Goal: Information Seeking & Learning: Learn about a topic

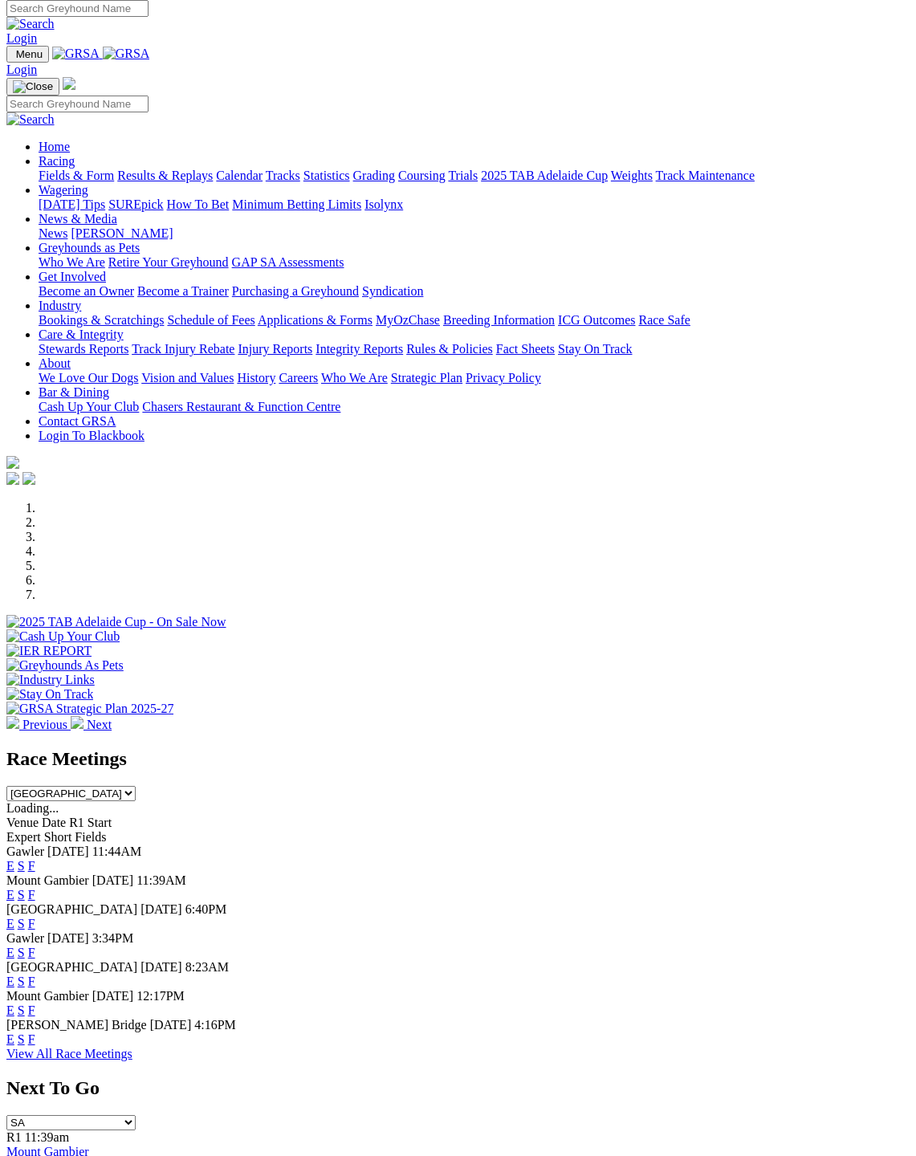
scroll to position [6, 0]
click at [35, 888] on link "F" at bounding box center [31, 895] width 7 height 14
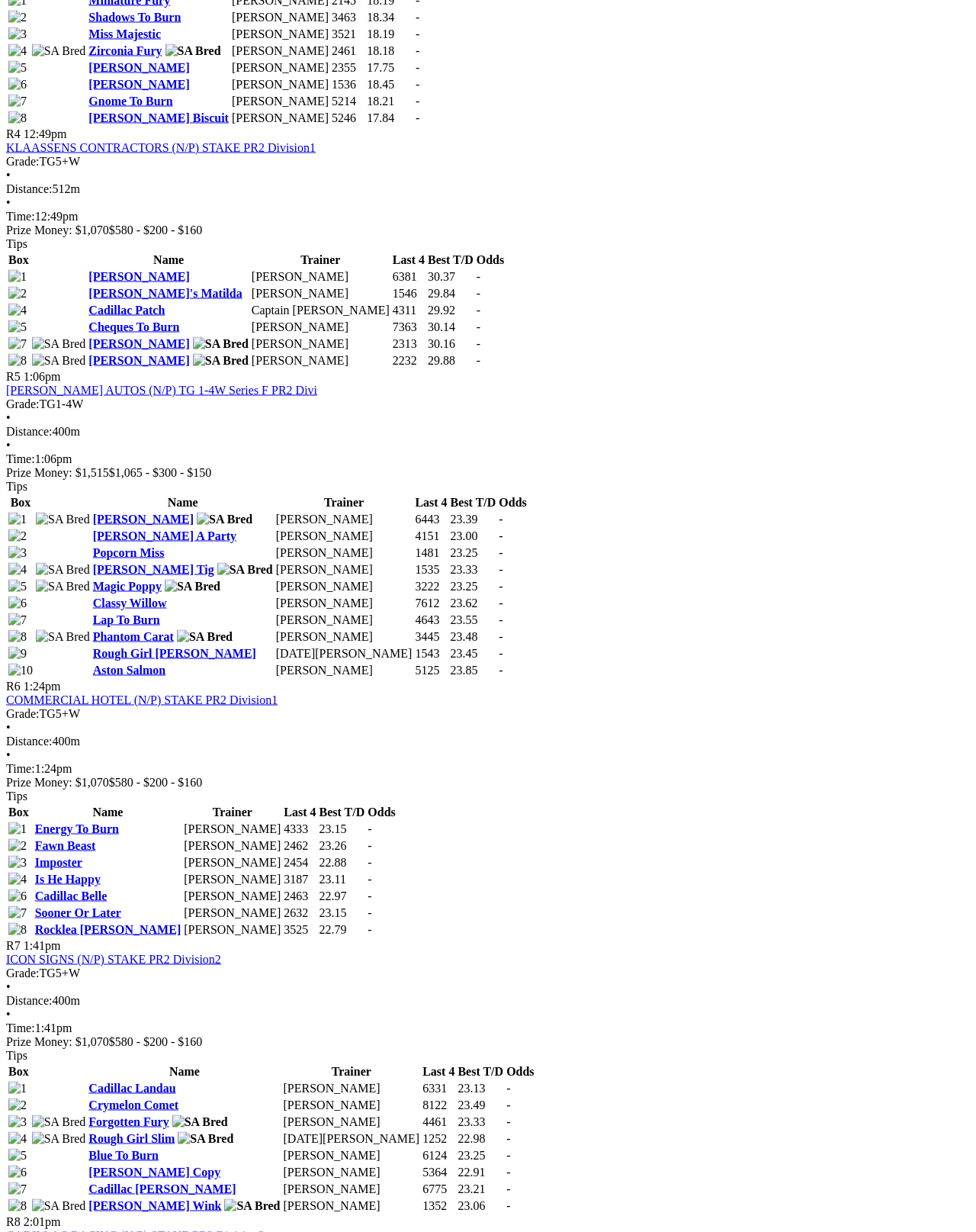
scroll to position [1469, 0]
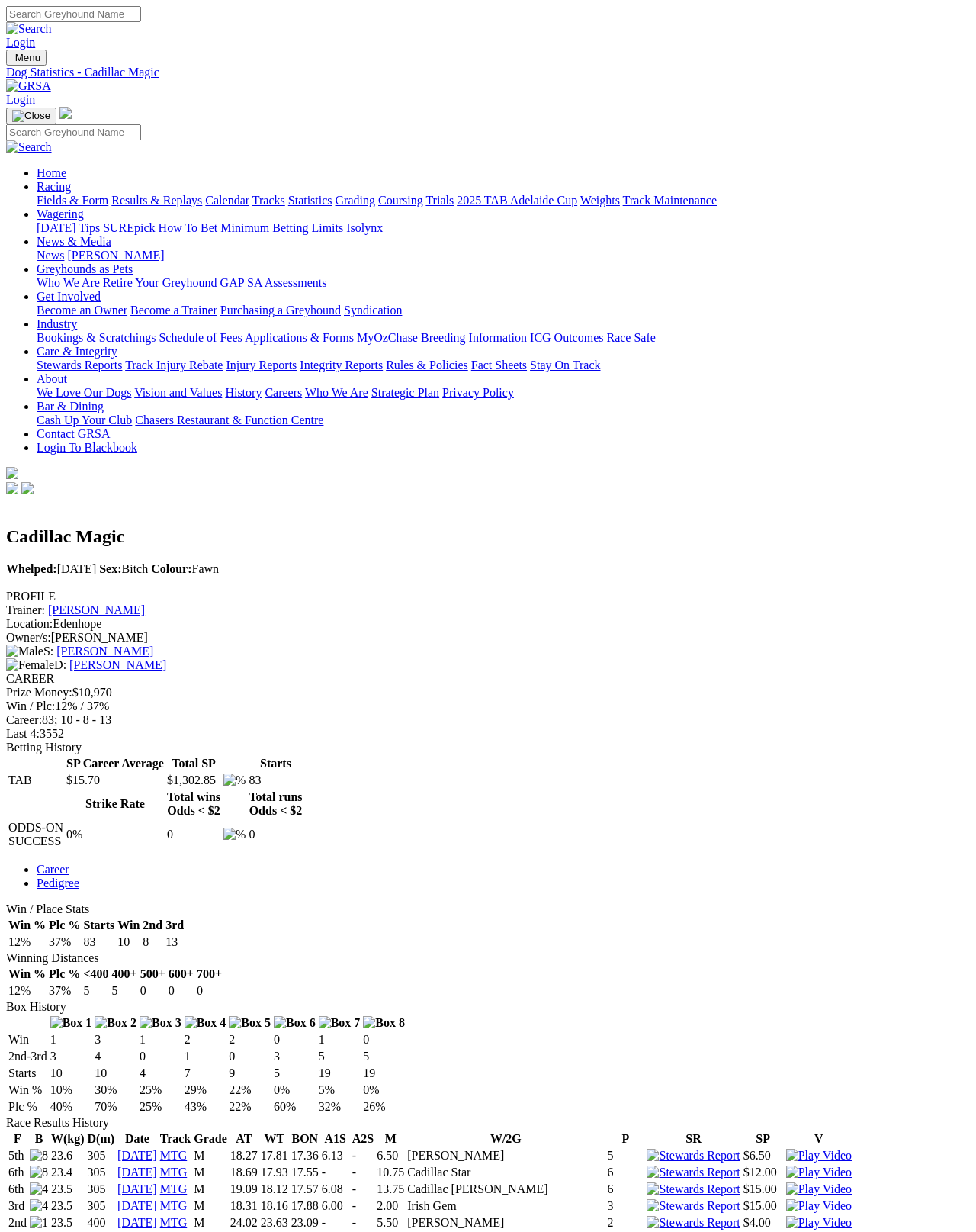
scroll to position [8, 0]
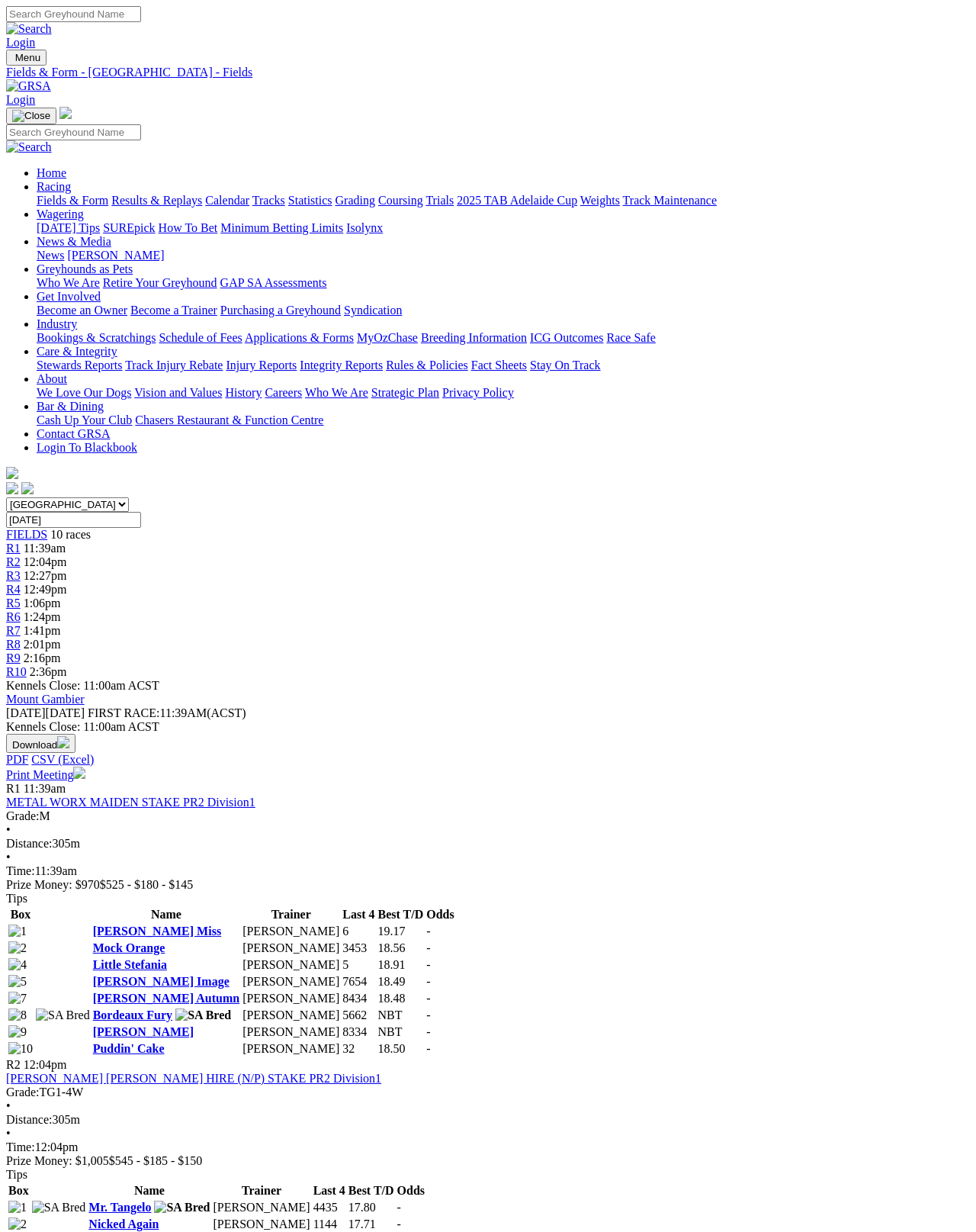
scroll to position [1627, 0]
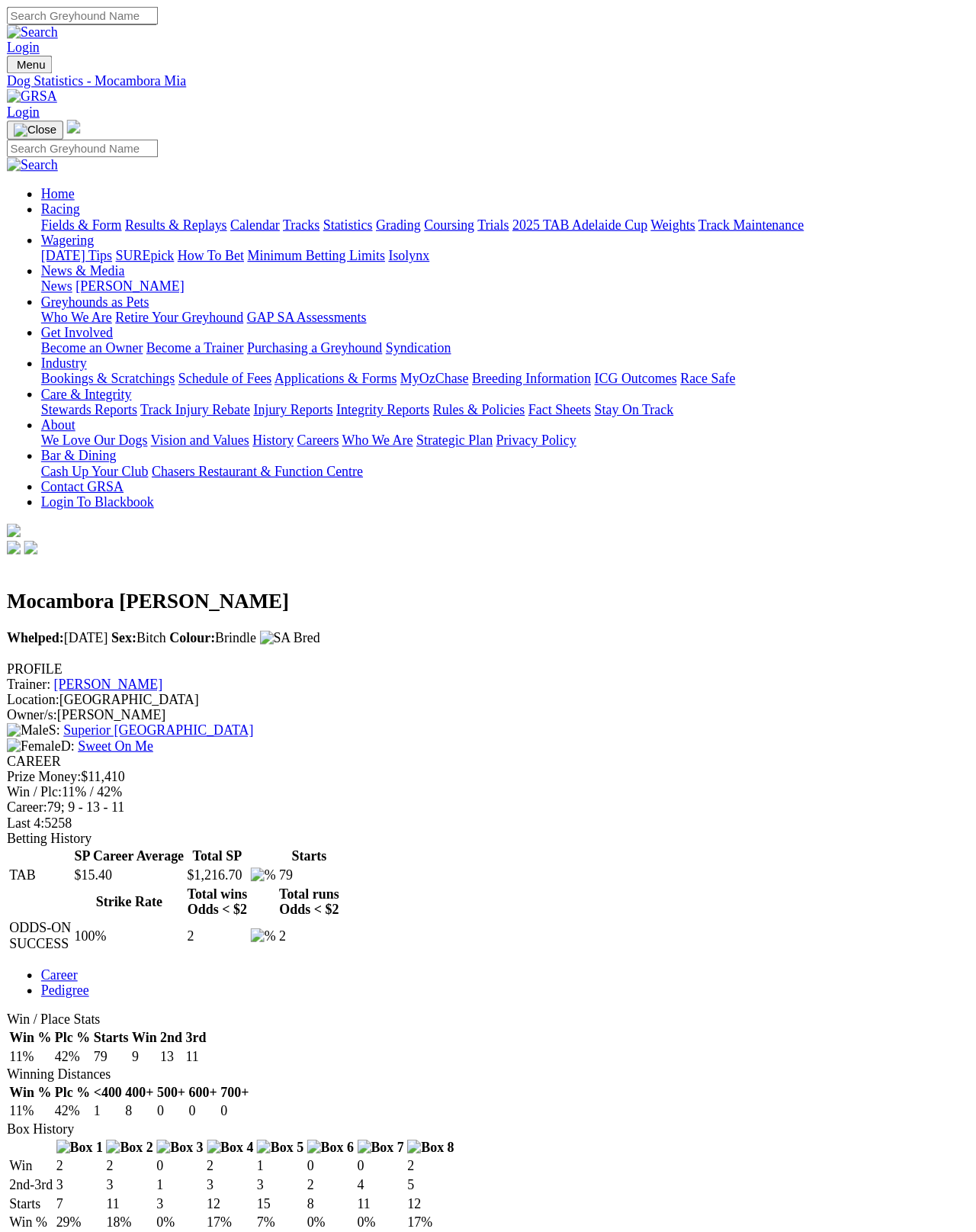
scroll to position [8, 0]
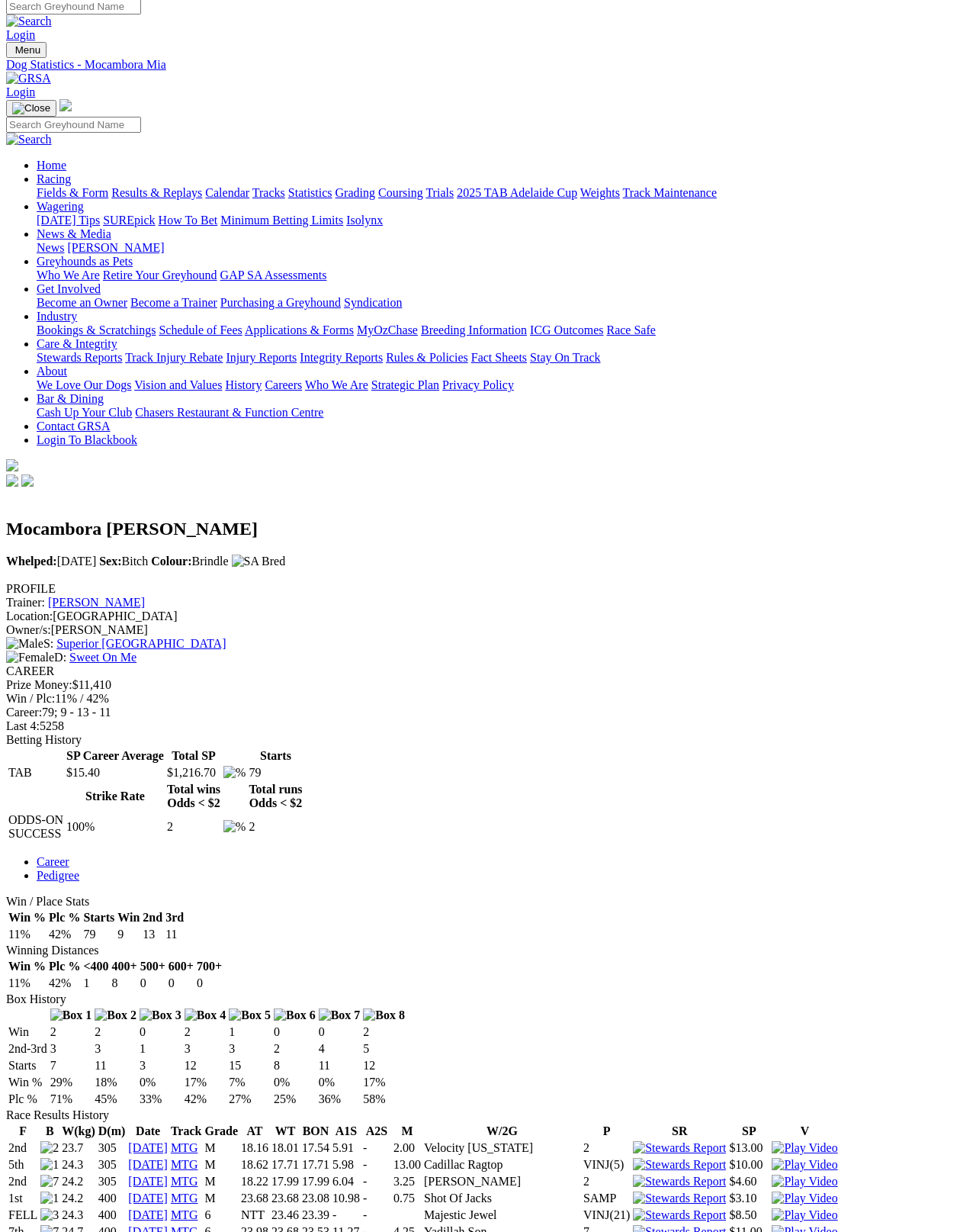
click at [145, 596] on link "Scott Blacksell" at bounding box center [97, 602] width 97 height 13
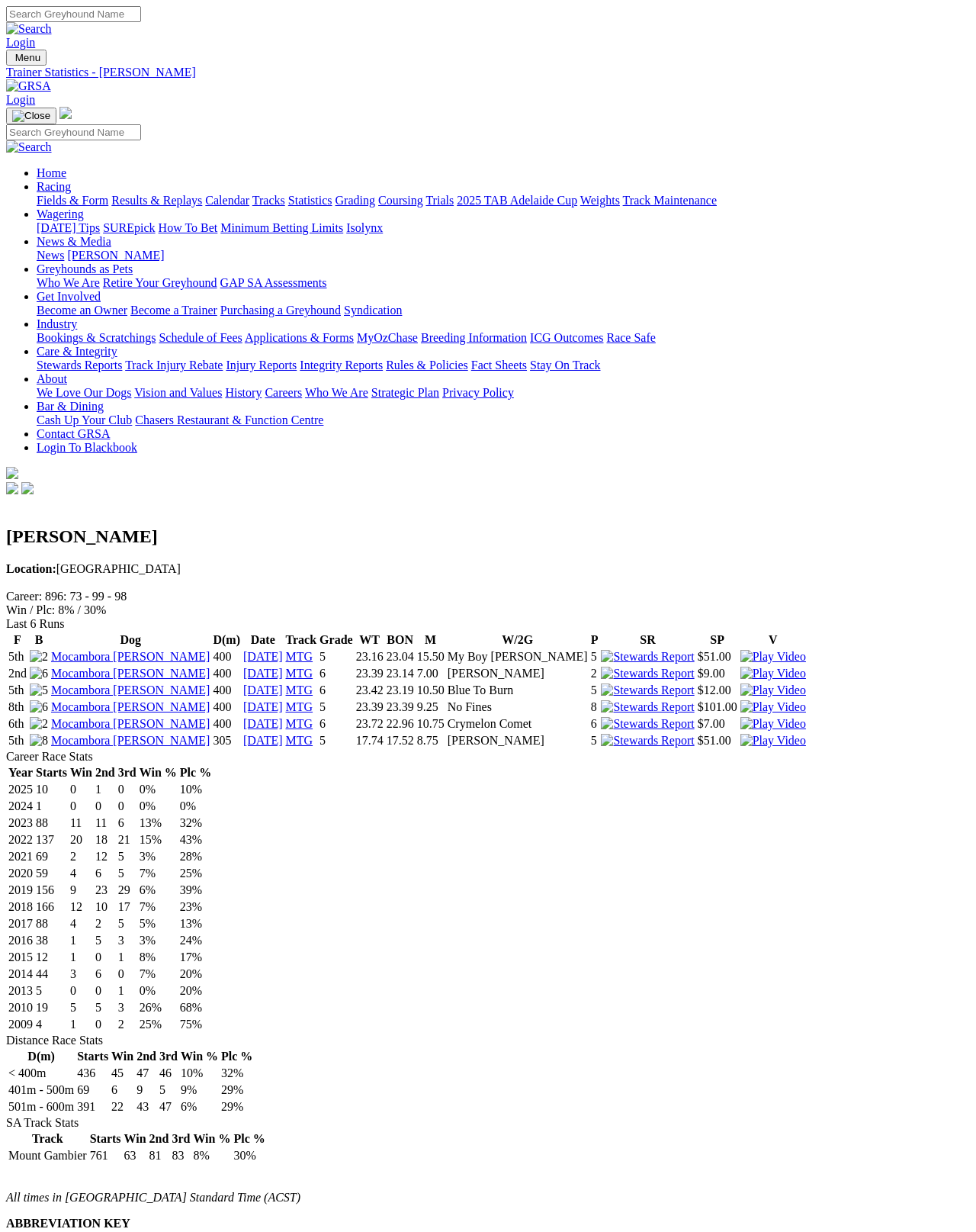
scroll to position [8, 0]
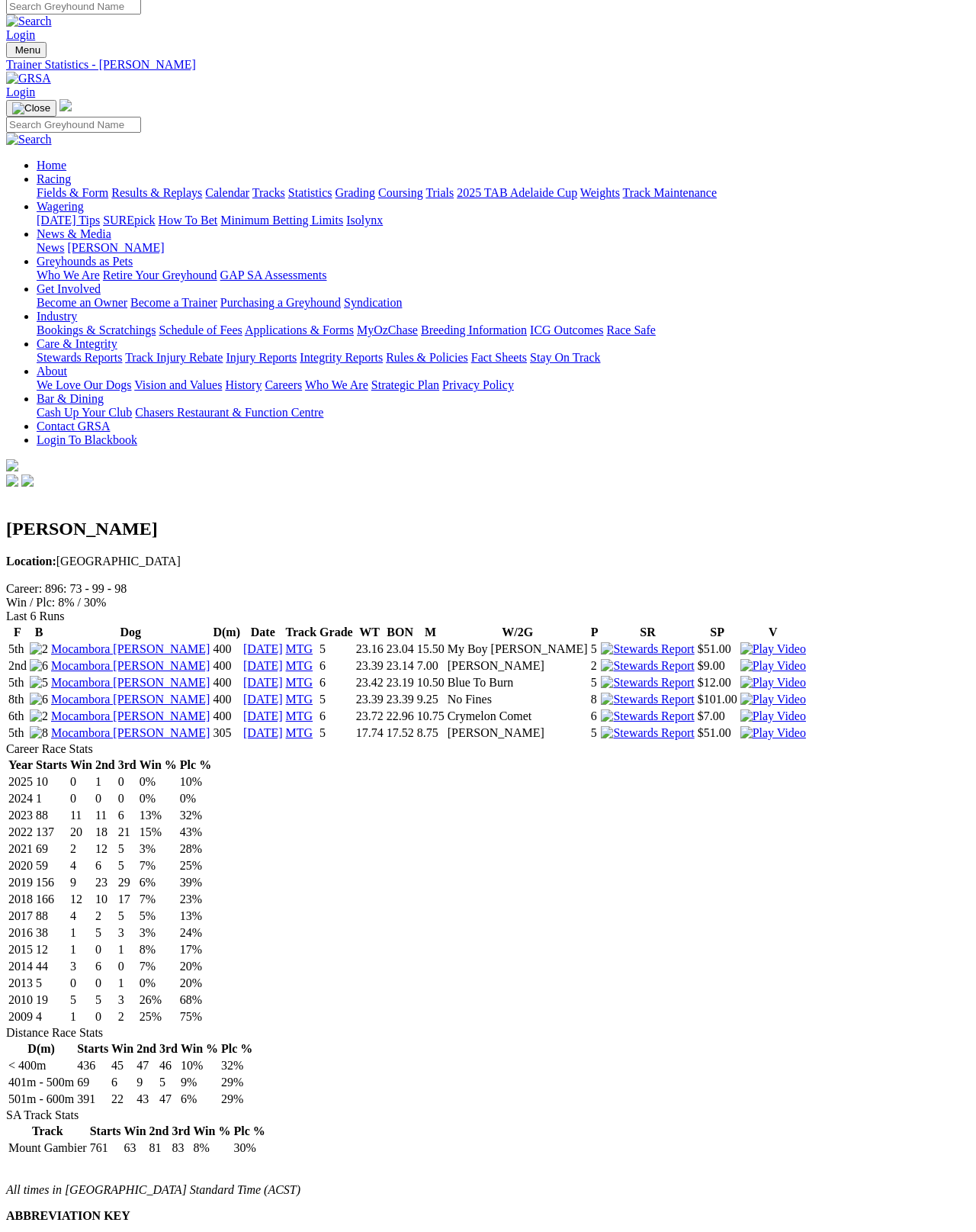
click at [49, 186] on link "Fields & Form" at bounding box center [72, 193] width 71 height 13
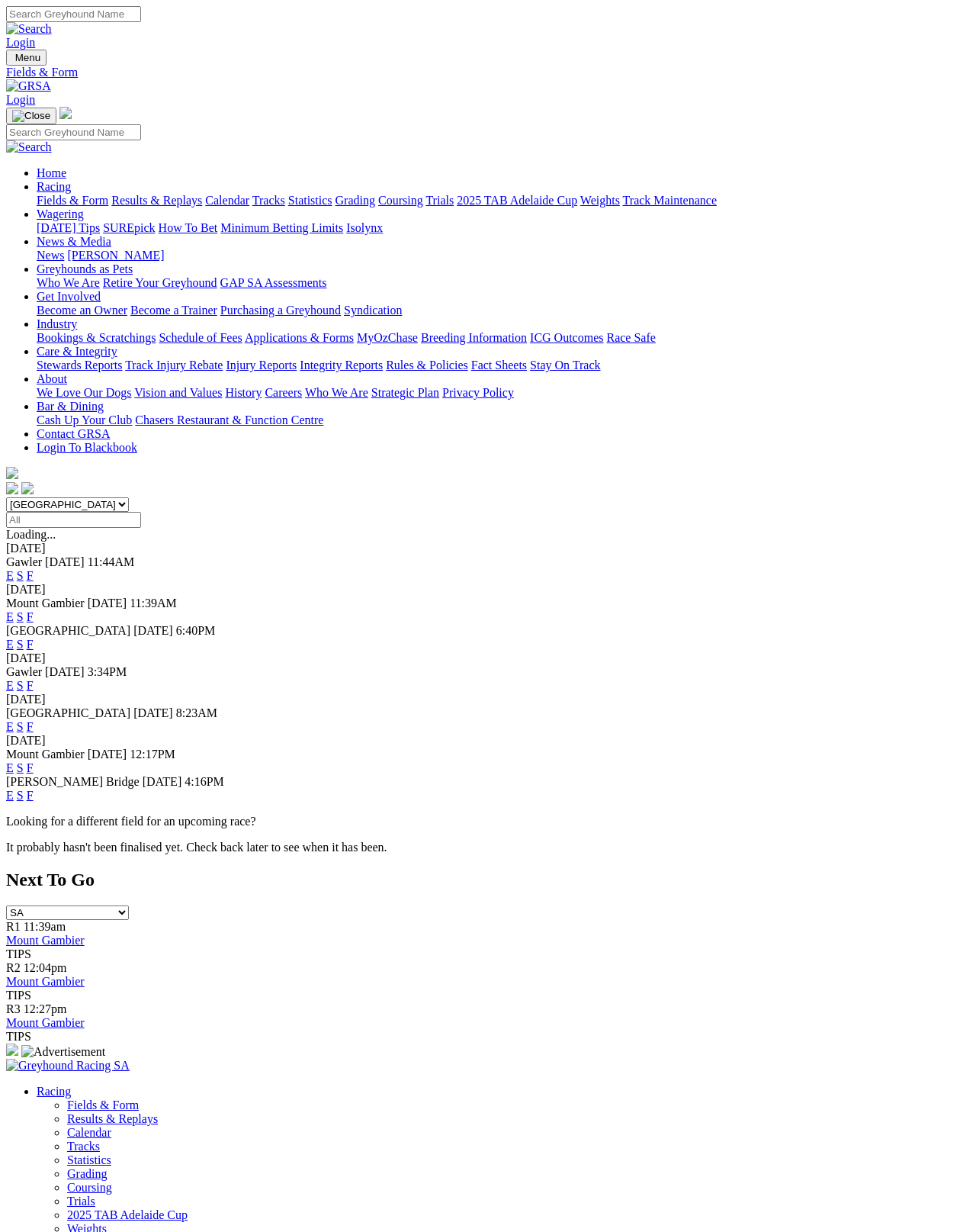
scroll to position [8, 0]
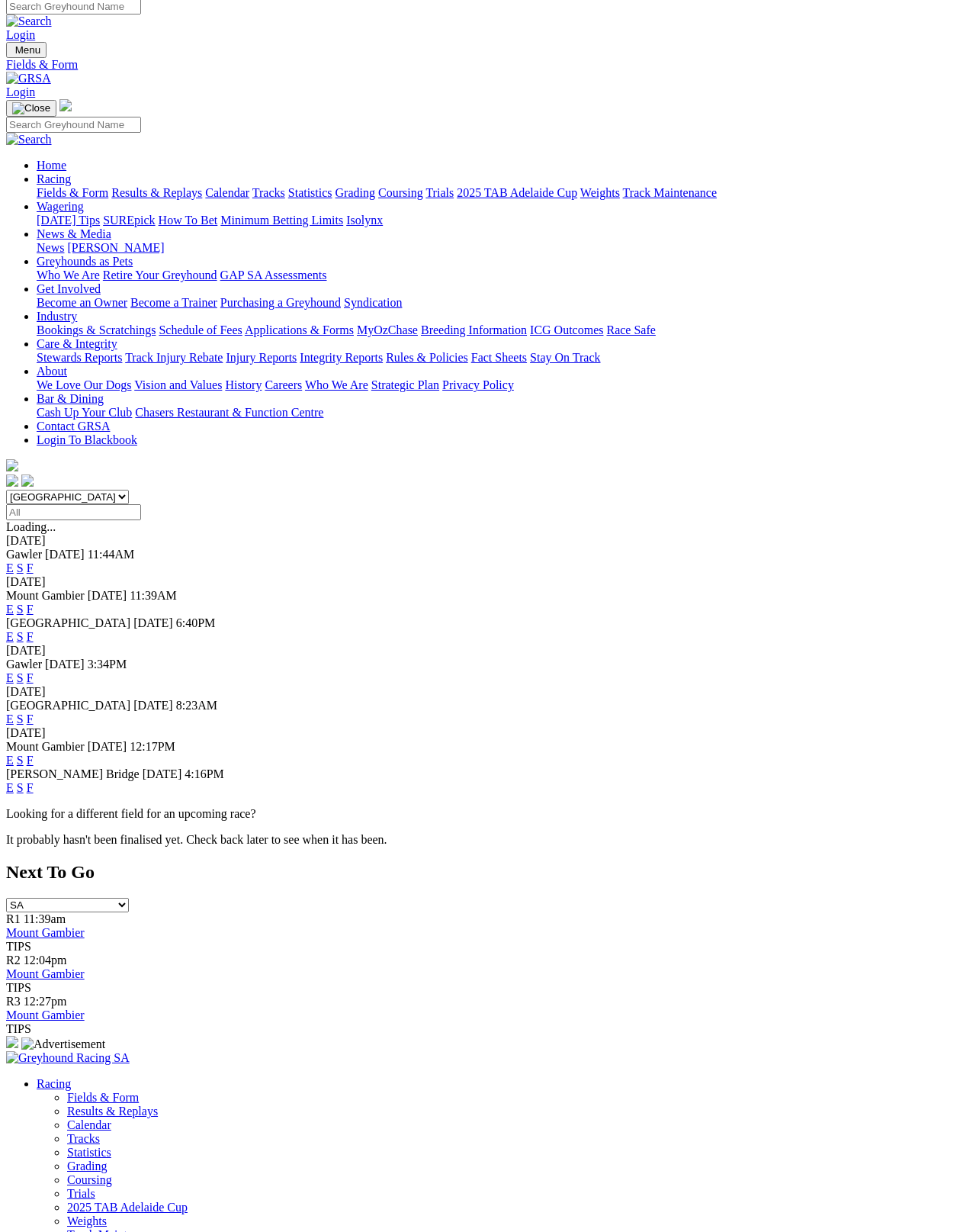
click at [33, 781] on link "F" at bounding box center [29, 787] width 7 height 13
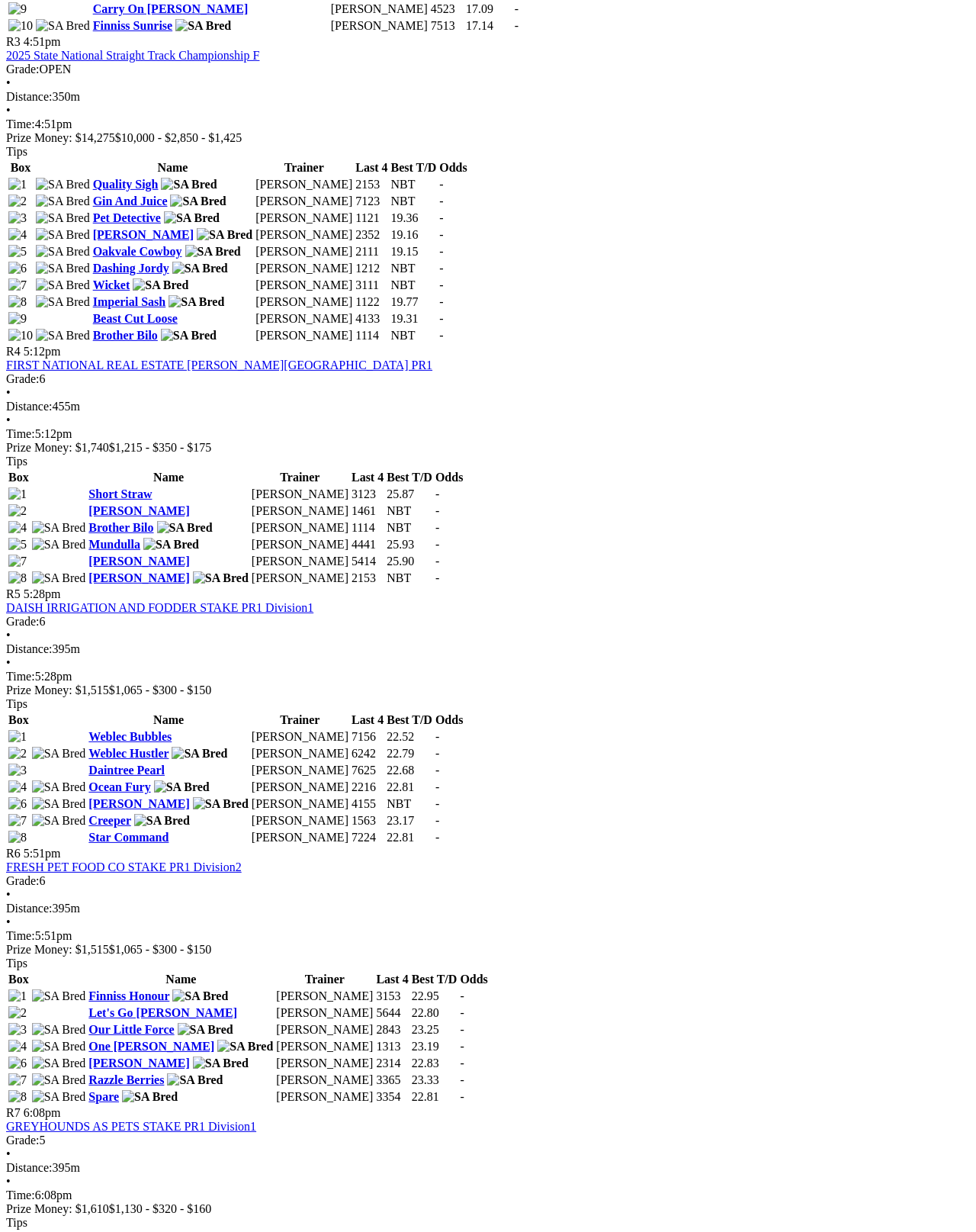
scroll to position [1314, 0]
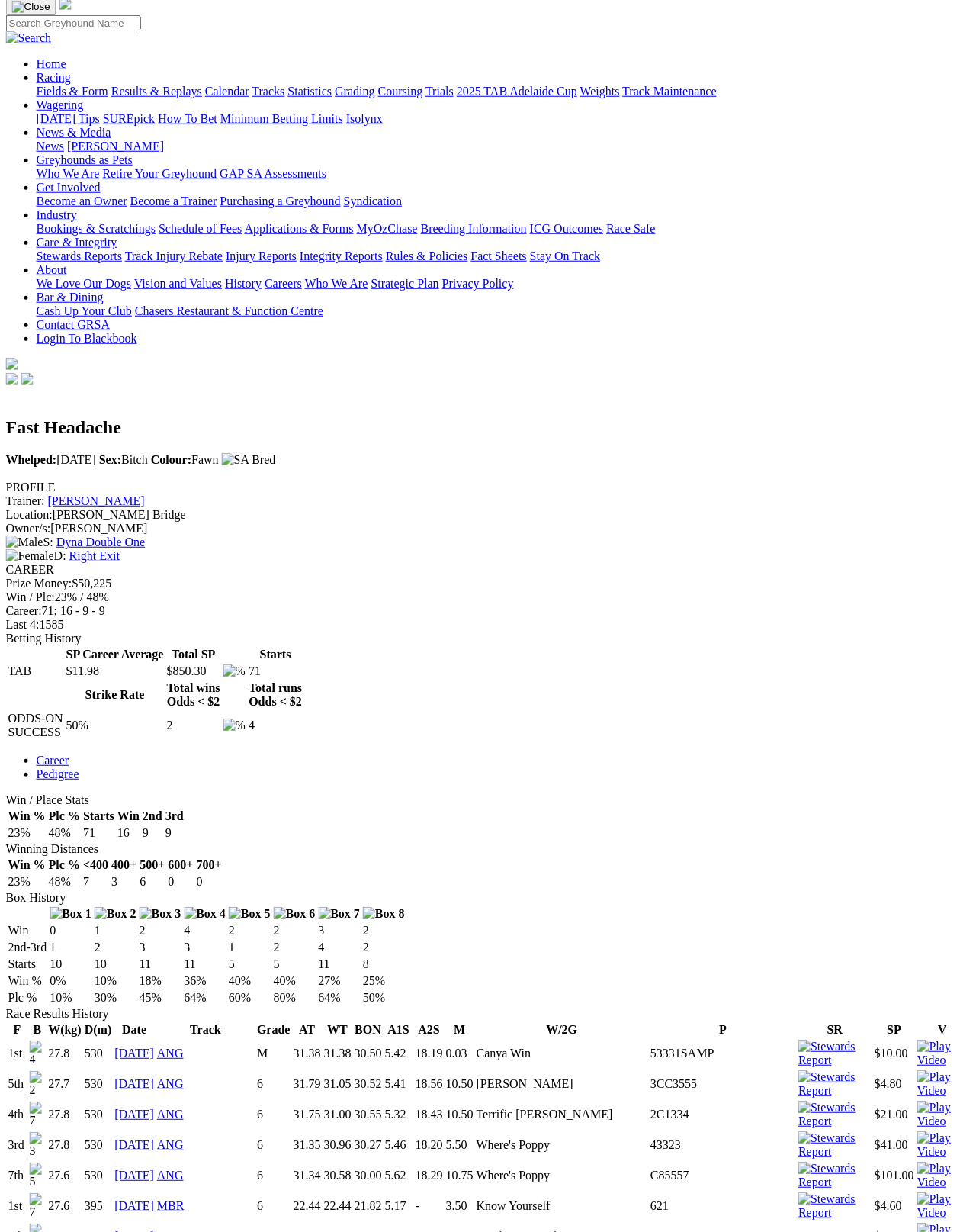
scroll to position [0, 25]
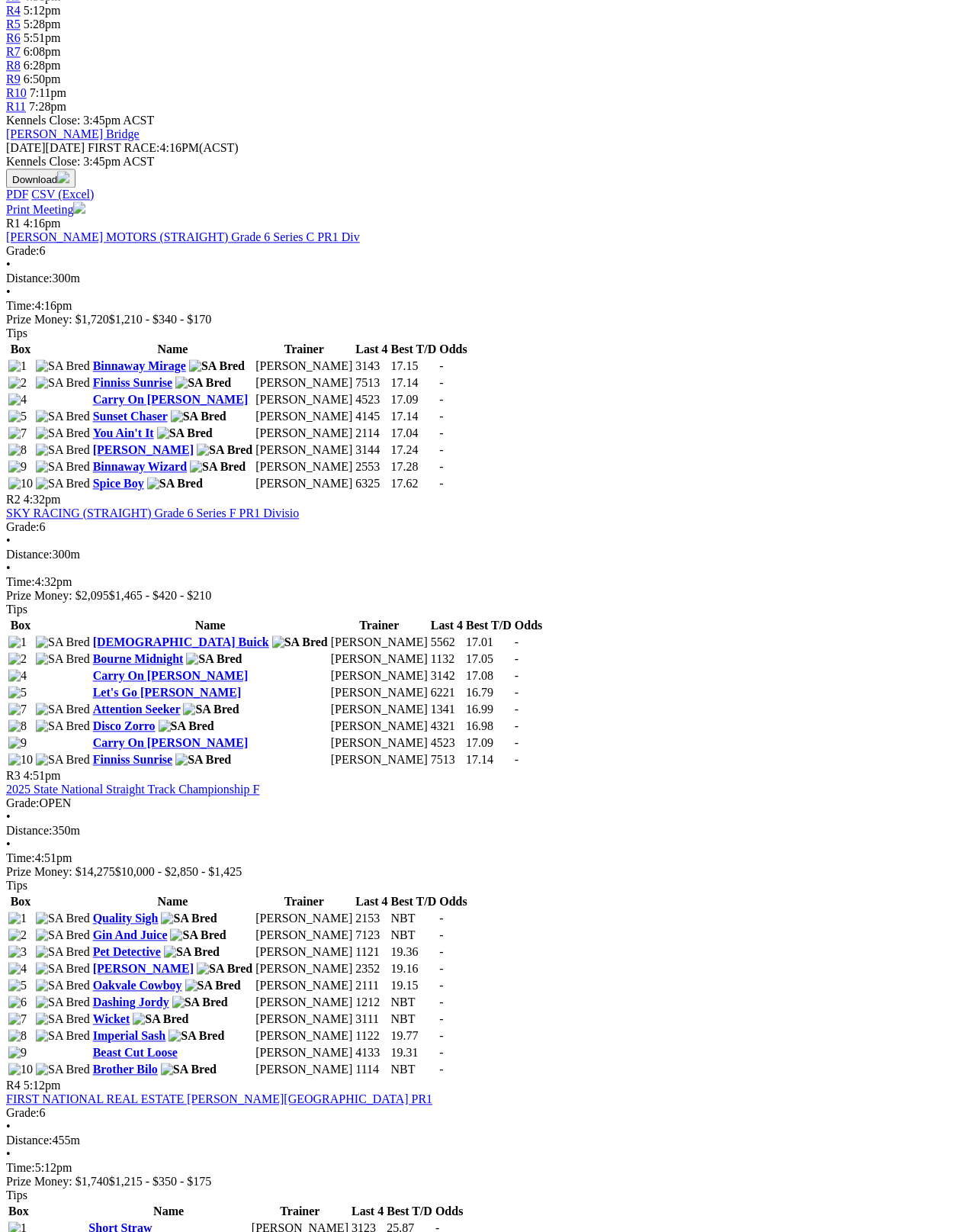
scroll to position [578, 0]
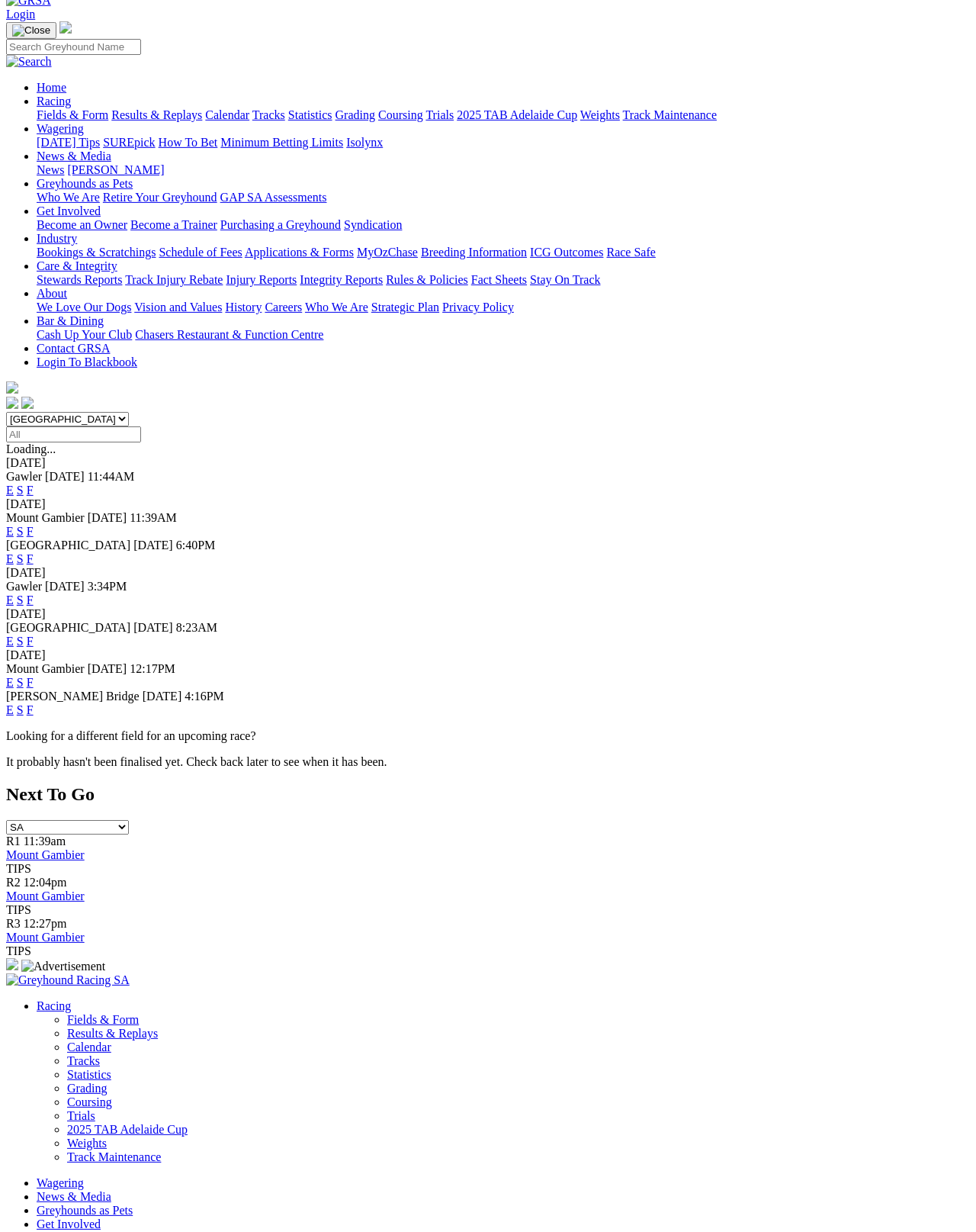
click at [129, 412] on select "[GEOGRAPHIC_DATA] [GEOGRAPHIC_DATA] [GEOGRAPHIC_DATA] [GEOGRAPHIC_DATA] [GEOGRA…" at bounding box center [66, 419] width 122 height 14
select select "[GEOGRAPHIC_DATA]"
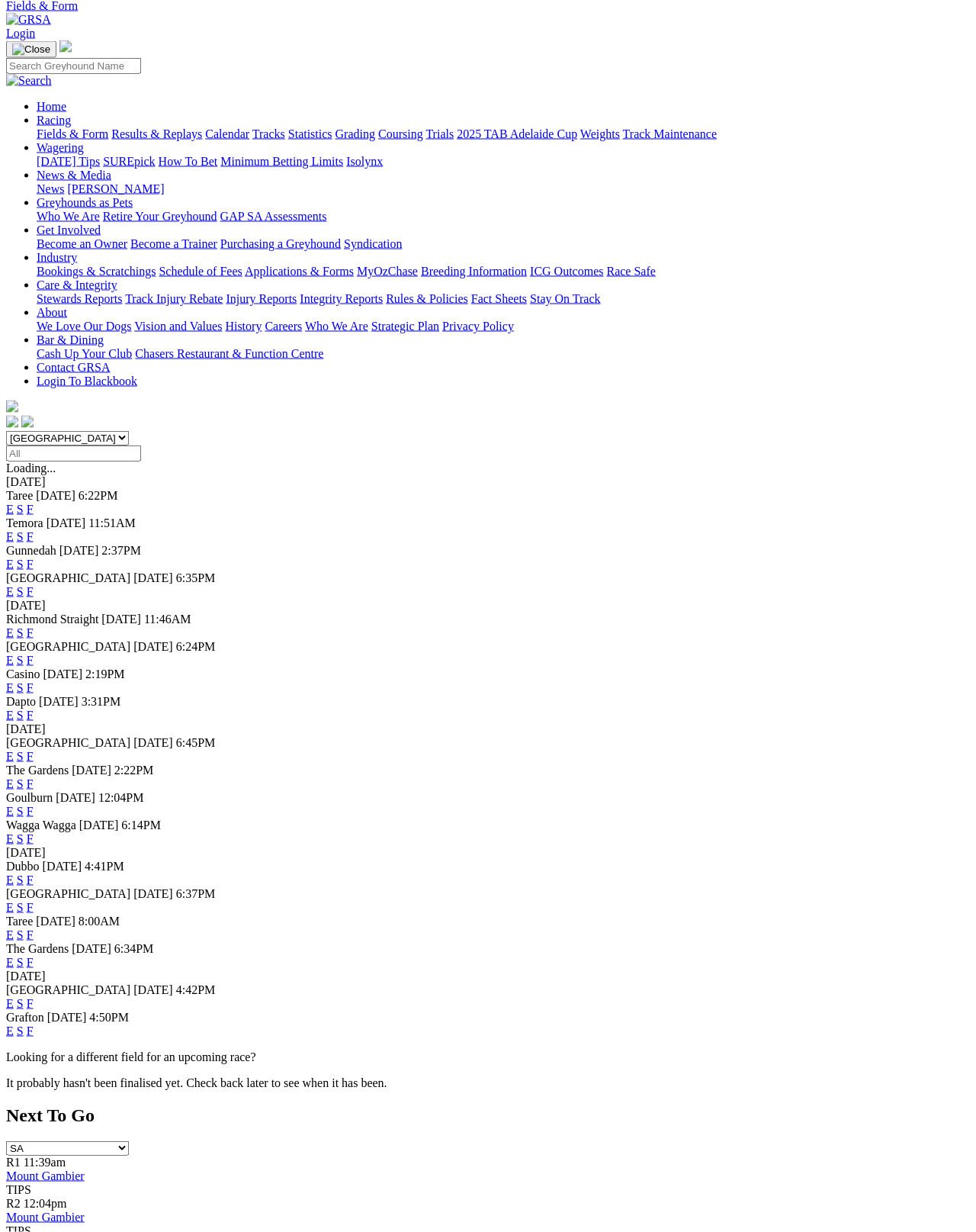
scroll to position [67, 0]
click at [33, 844] on link "F" at bounding box center [29, 838] width 7 height 13
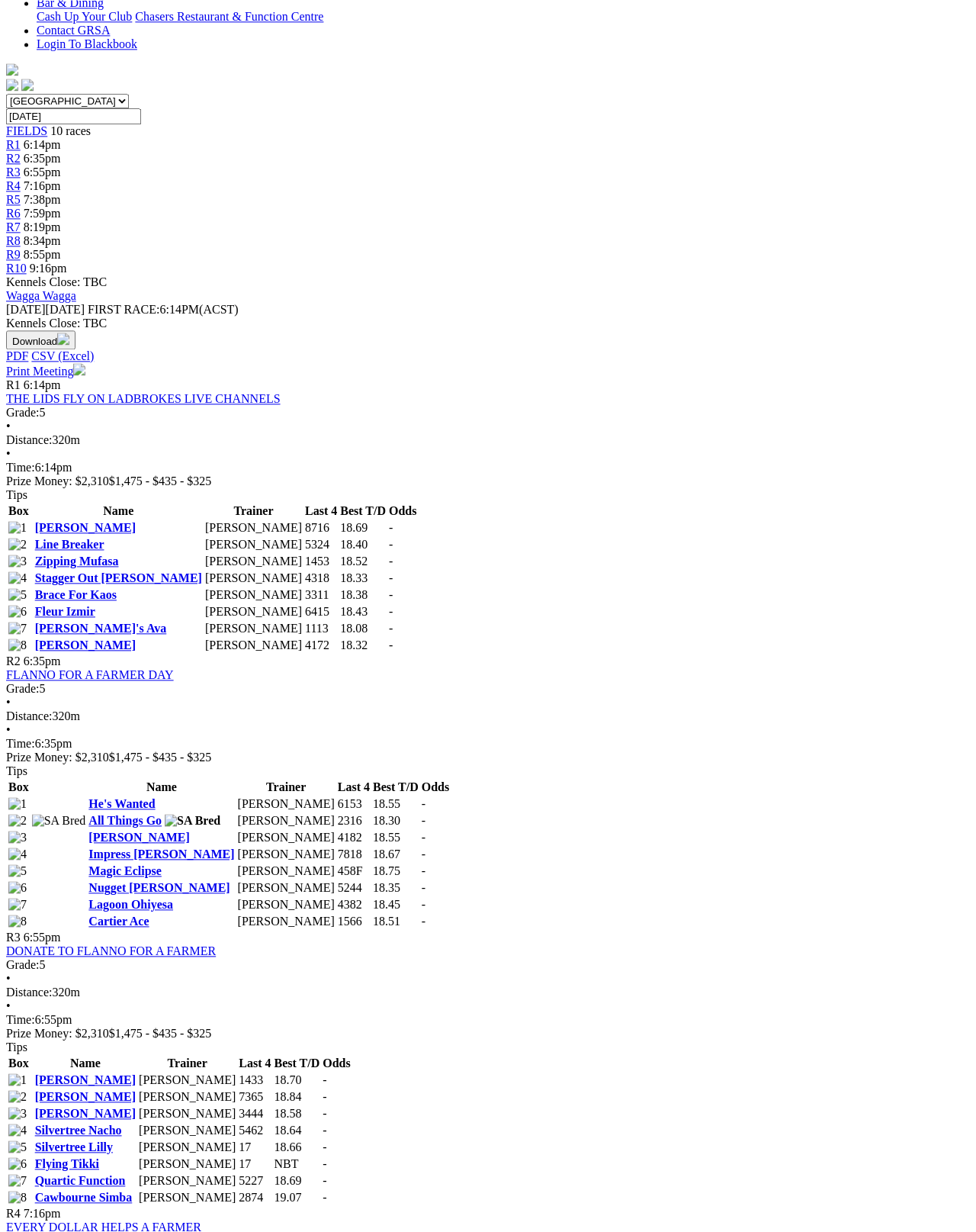
scroll to position [403, 0]
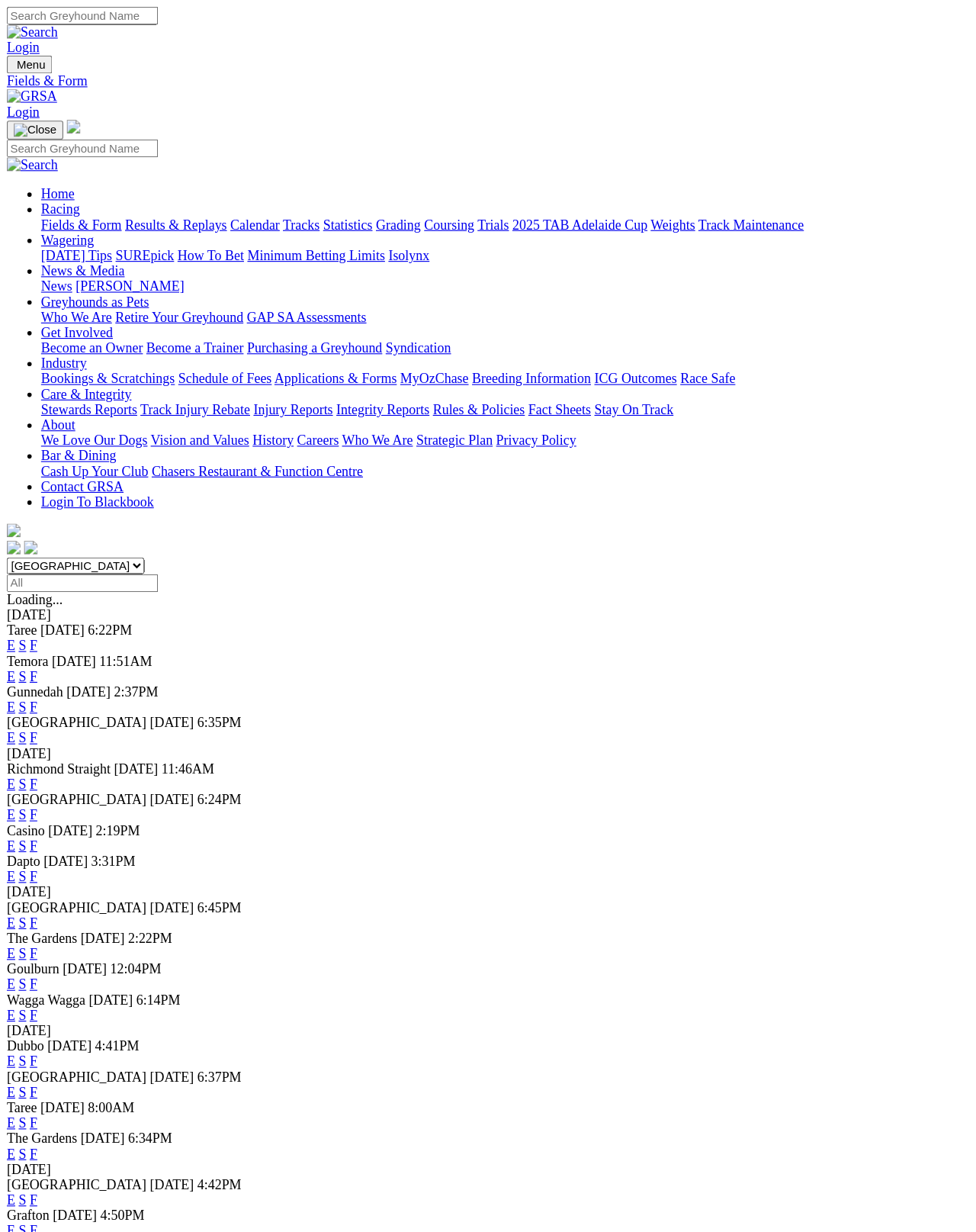
scroll to position [144, 0]
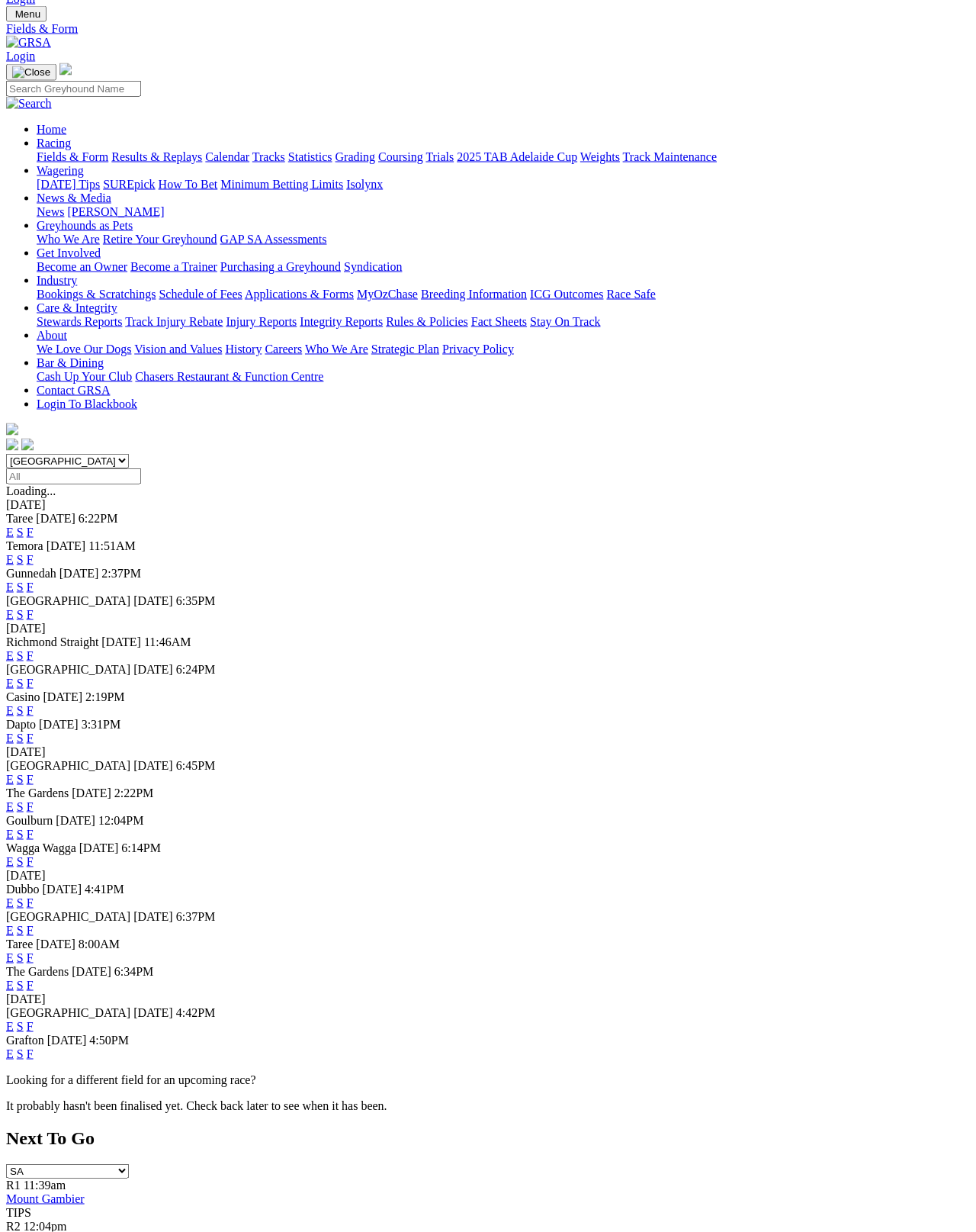
click at [79, 454] on select "South Australia New South Wales Northern Territory Queensland Tasmania Victoria…" at bounding box center [66, 461] width 122 height 14
select select "SA"
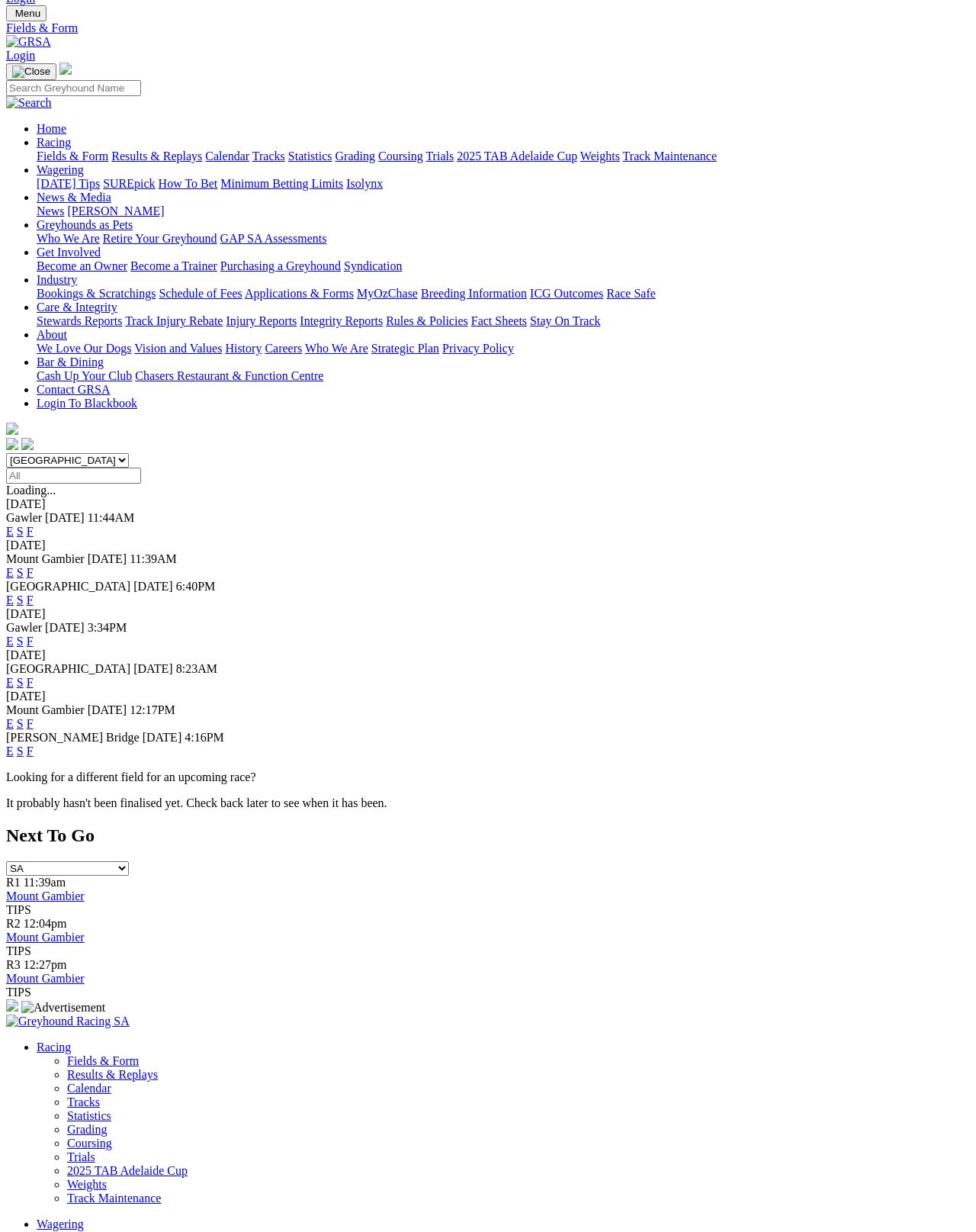
click at [33, 717] on link "F" at bounding box center [29, 724] width 7 height 13
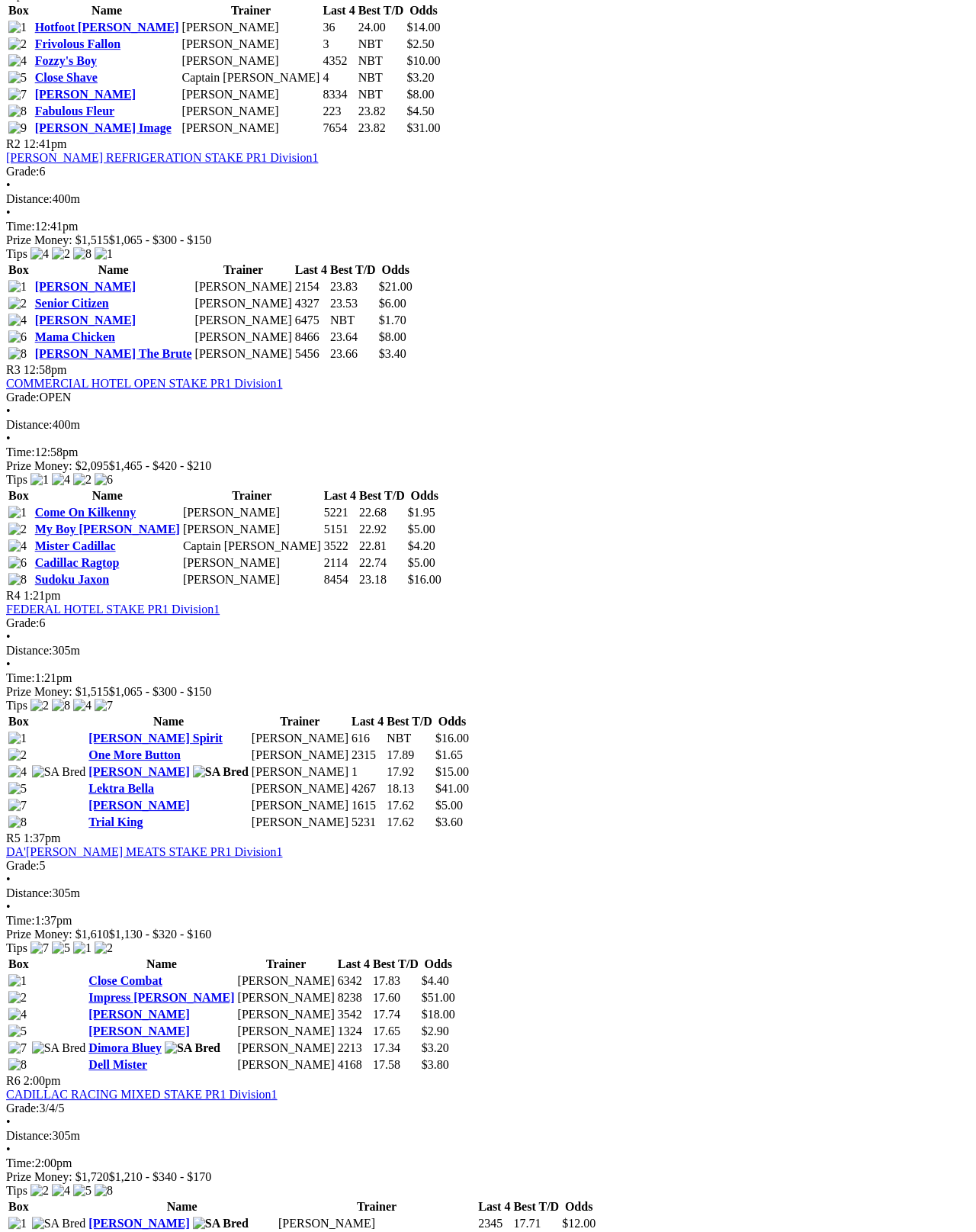
scroll to position [916, 0]
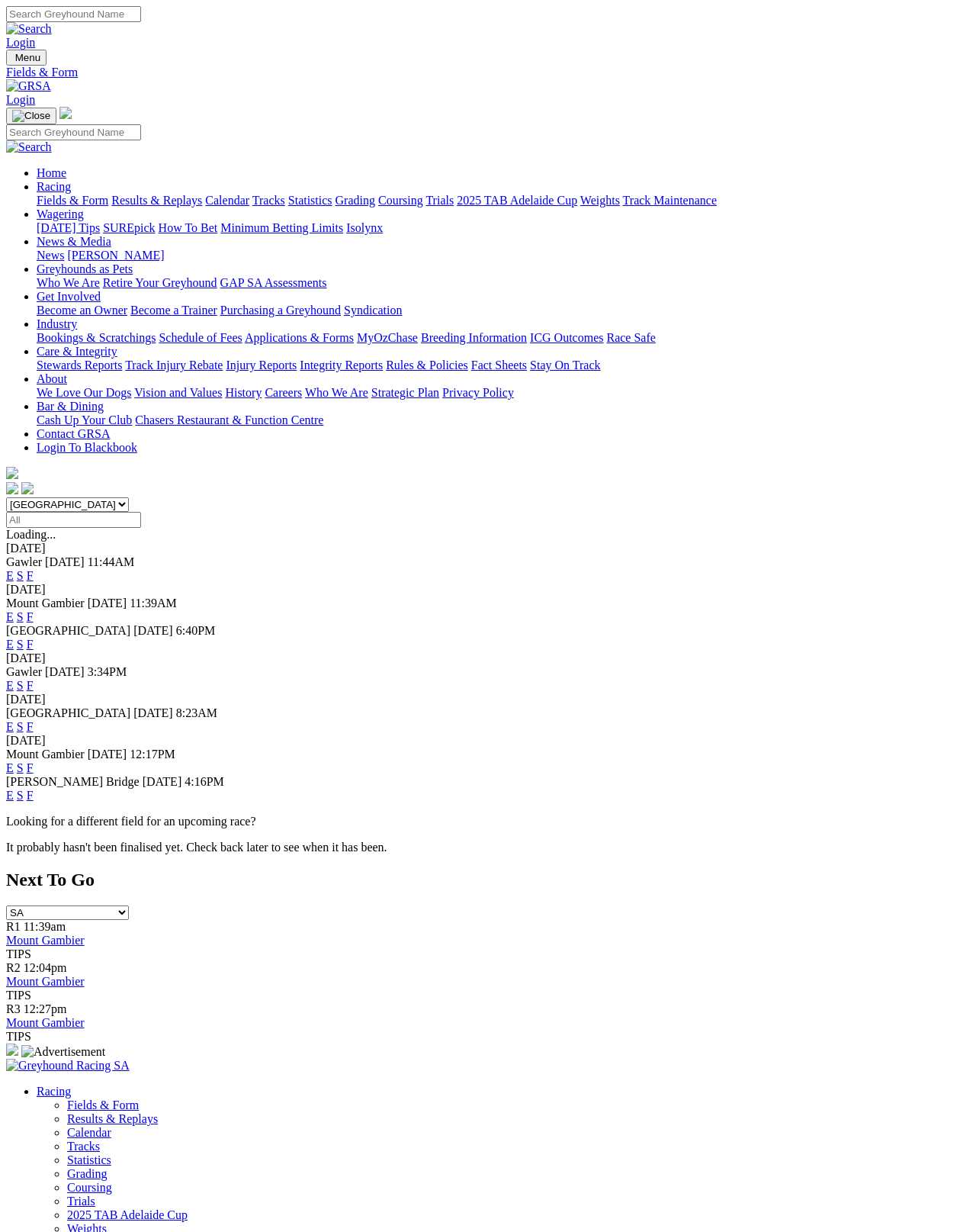
scroll to position [122, 0]
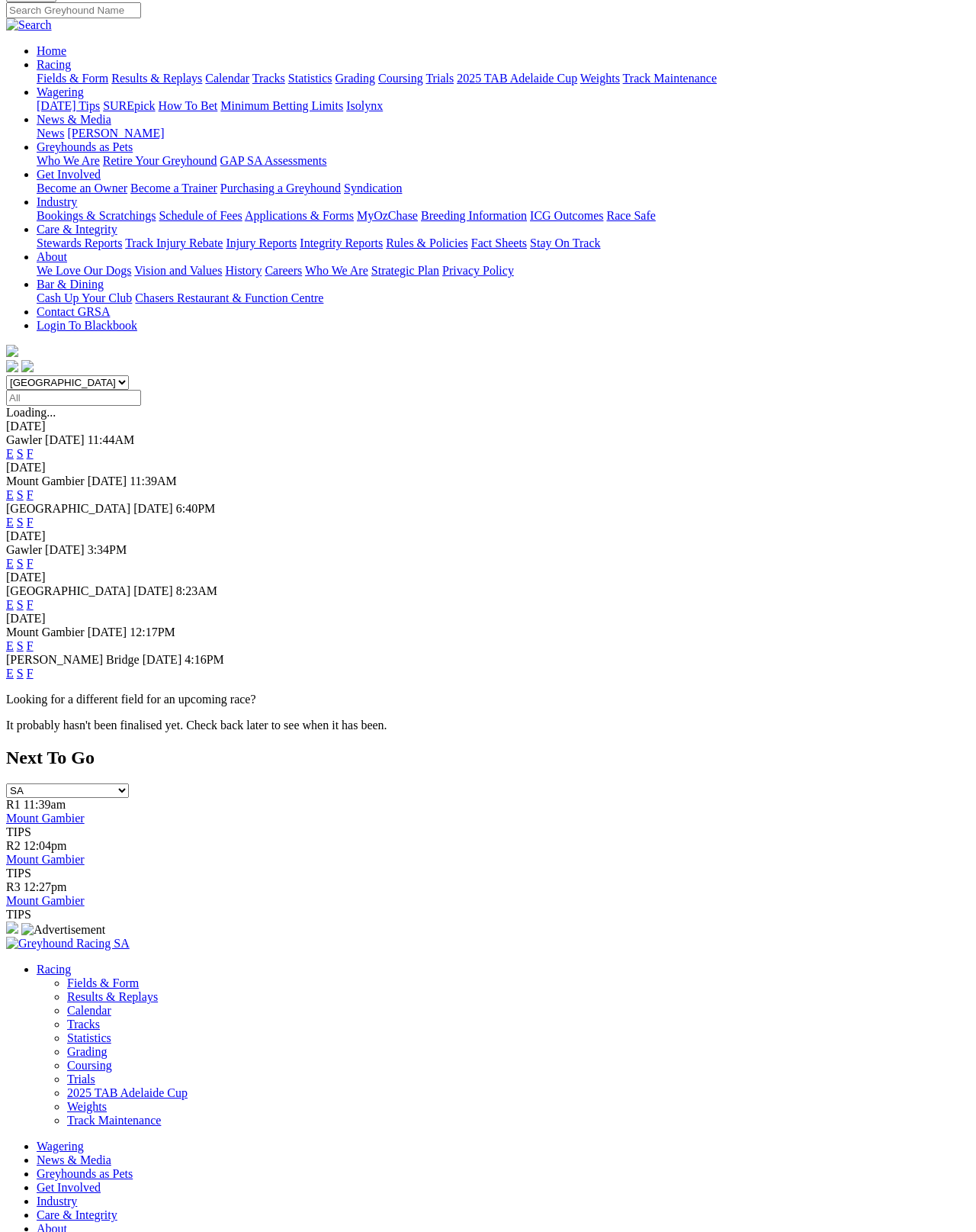
click at [655, 502] on div "[GEOGRAPHIC_DATA] [DATE] 6:40PM E S F" at bounding box center [487, 515] width 964 height 28
click at [33, 516] on link "F" at bounding box center [29, 522] width 7 height 13
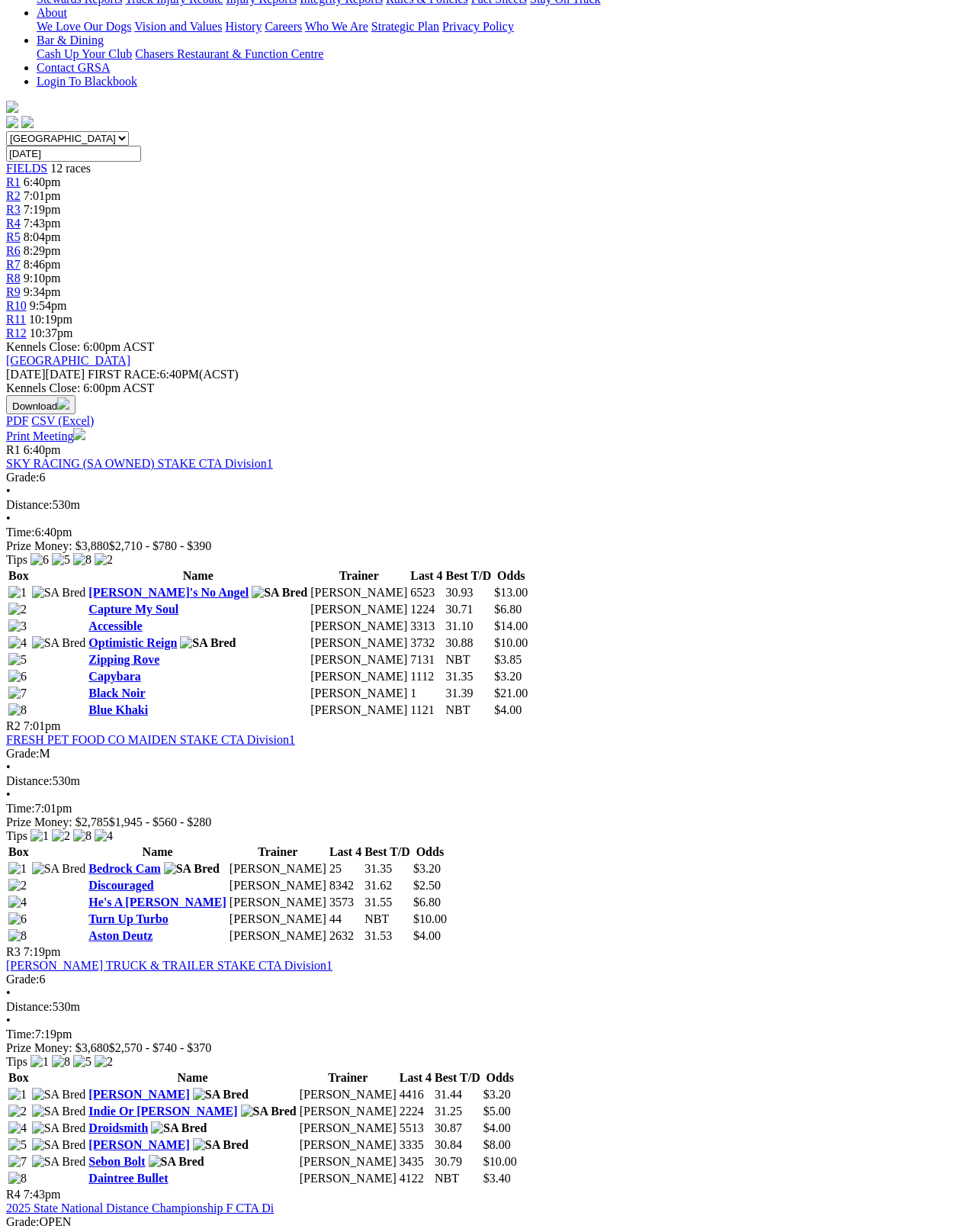
scroll to position [365, 0]
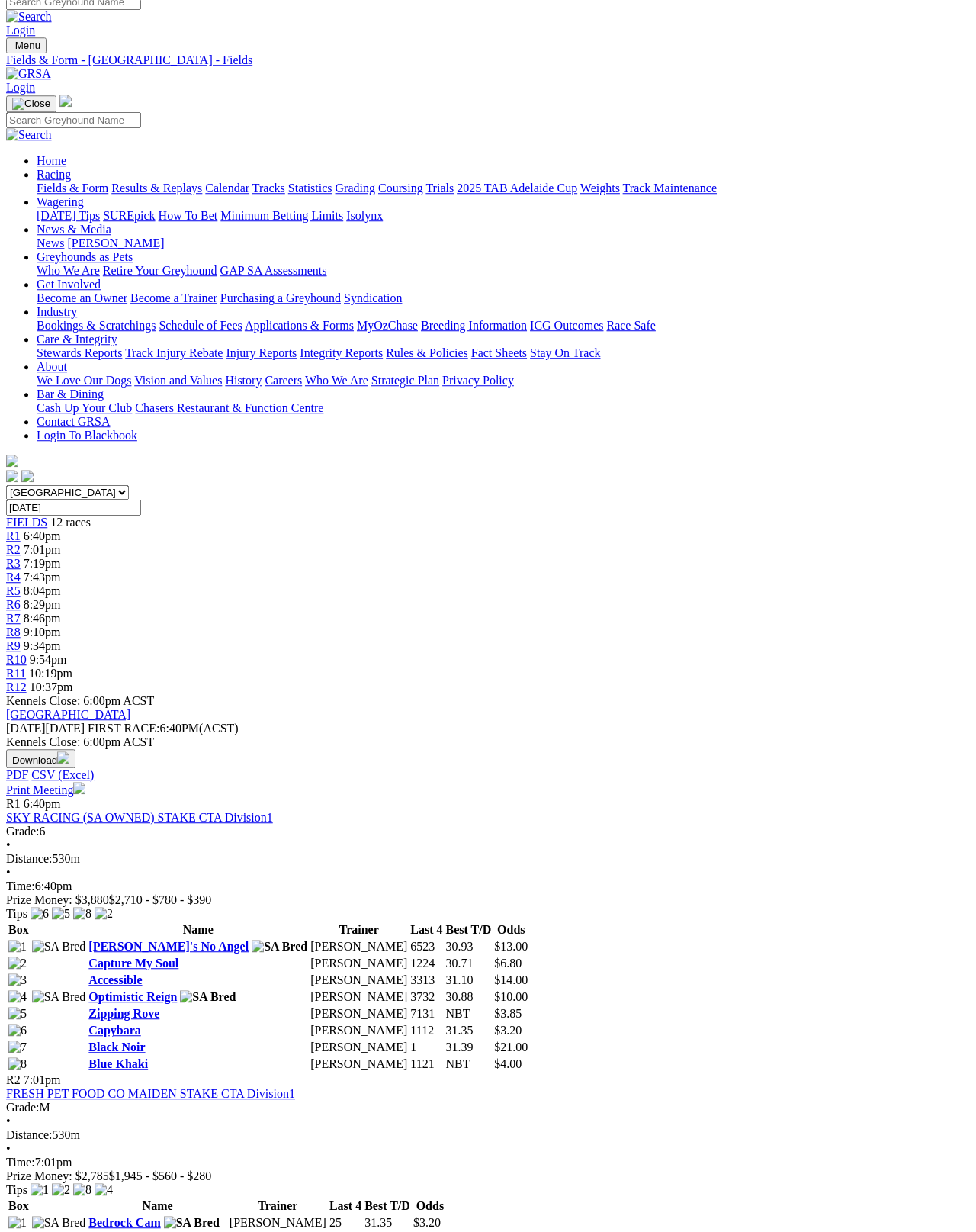
scroll to position [0, 0]
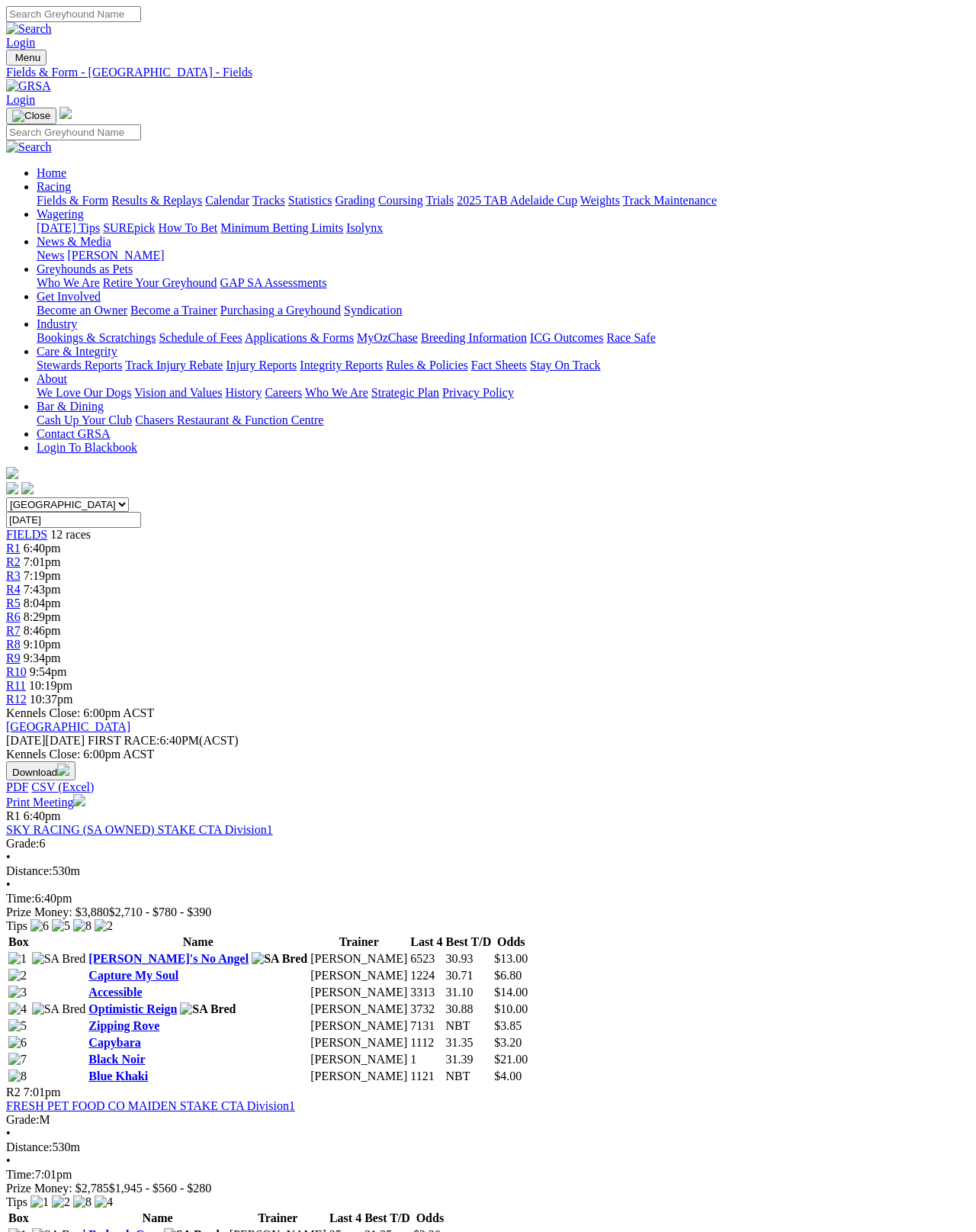
click at [122, 1070] on link "Blue Khaki" at bounding box center [118, 1076] width 60 height 13
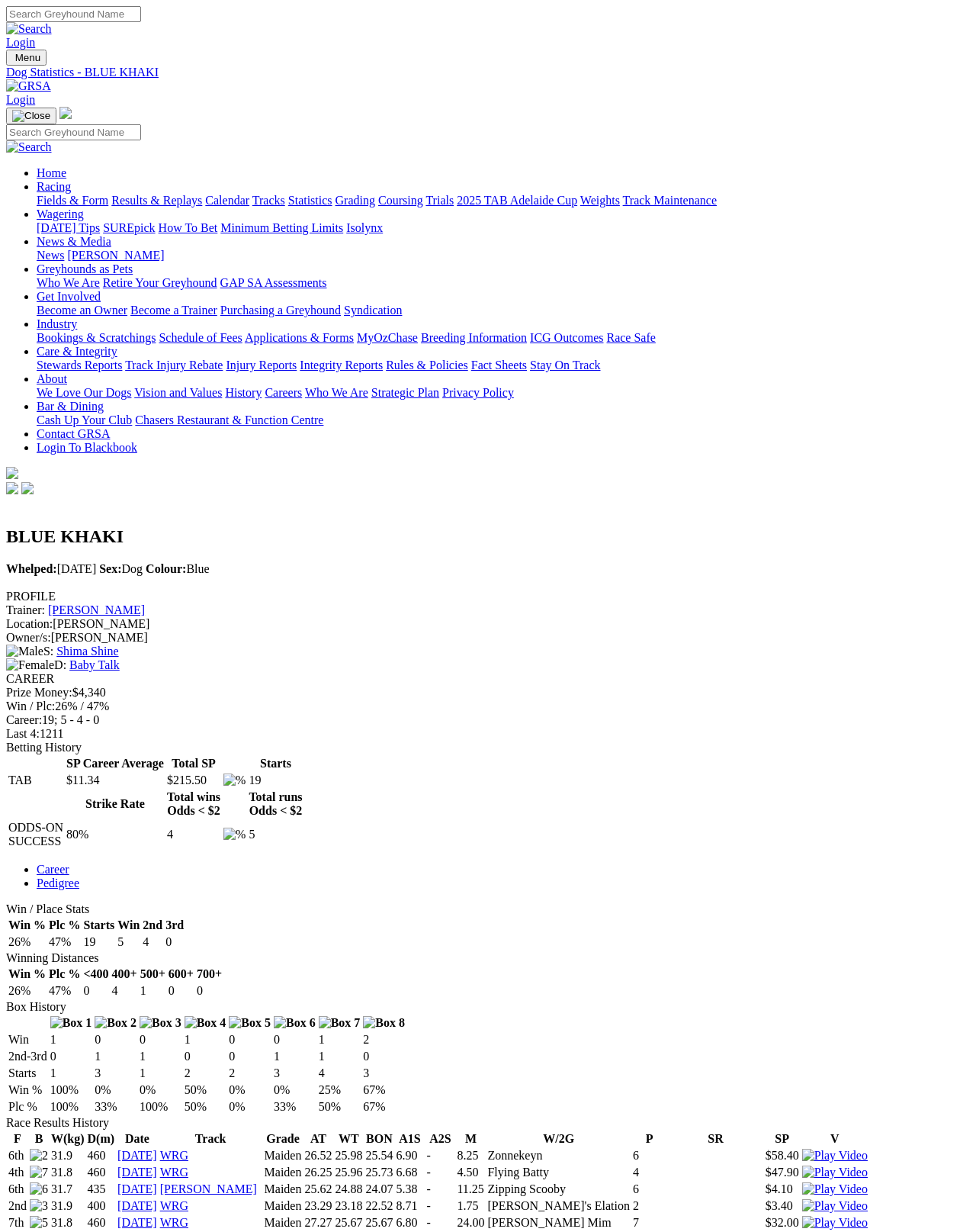
click at [42, 194] on link "Fields & Form" at bounding box center [72, 200] width 71 height 13
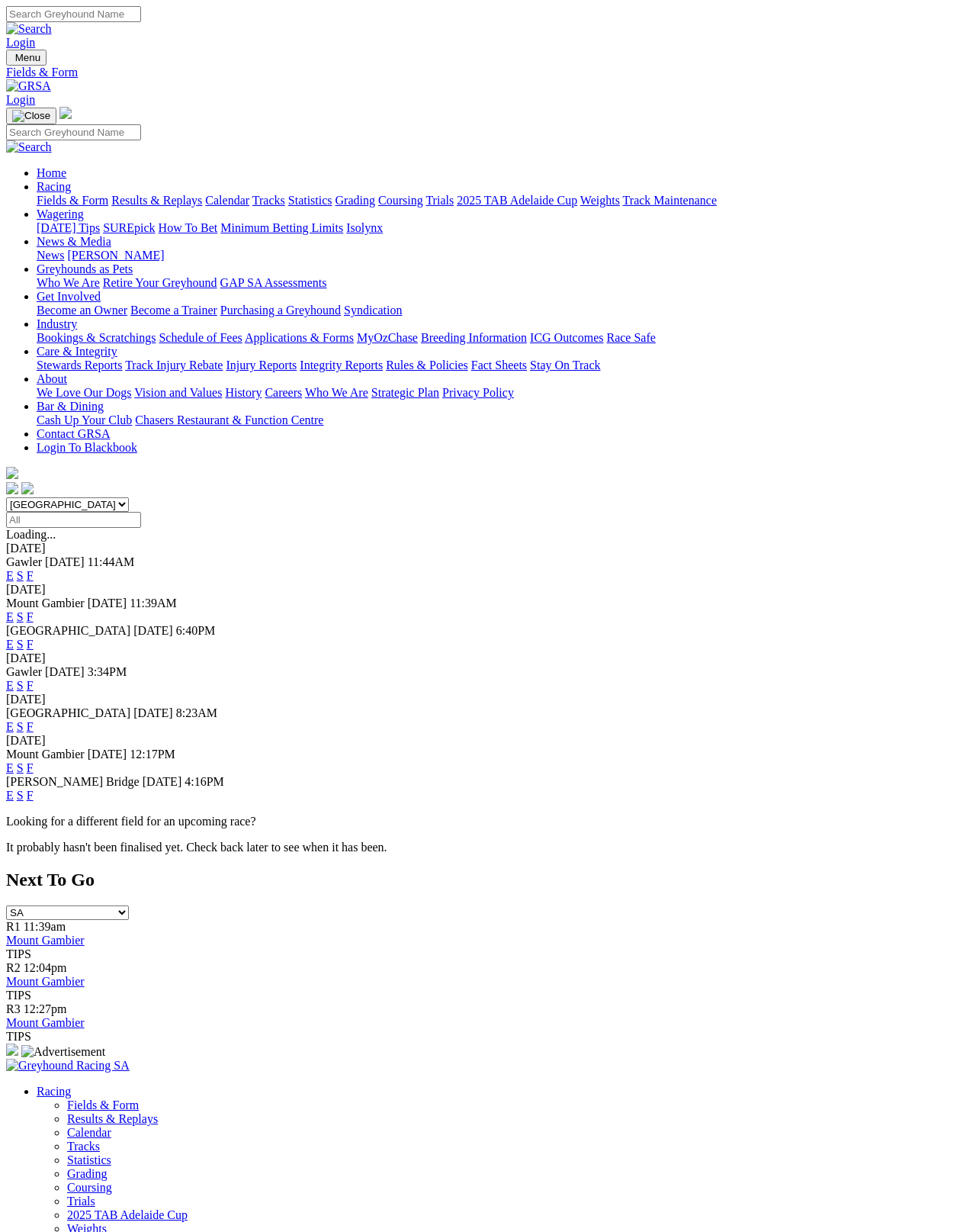
scroll to position [8, 0]
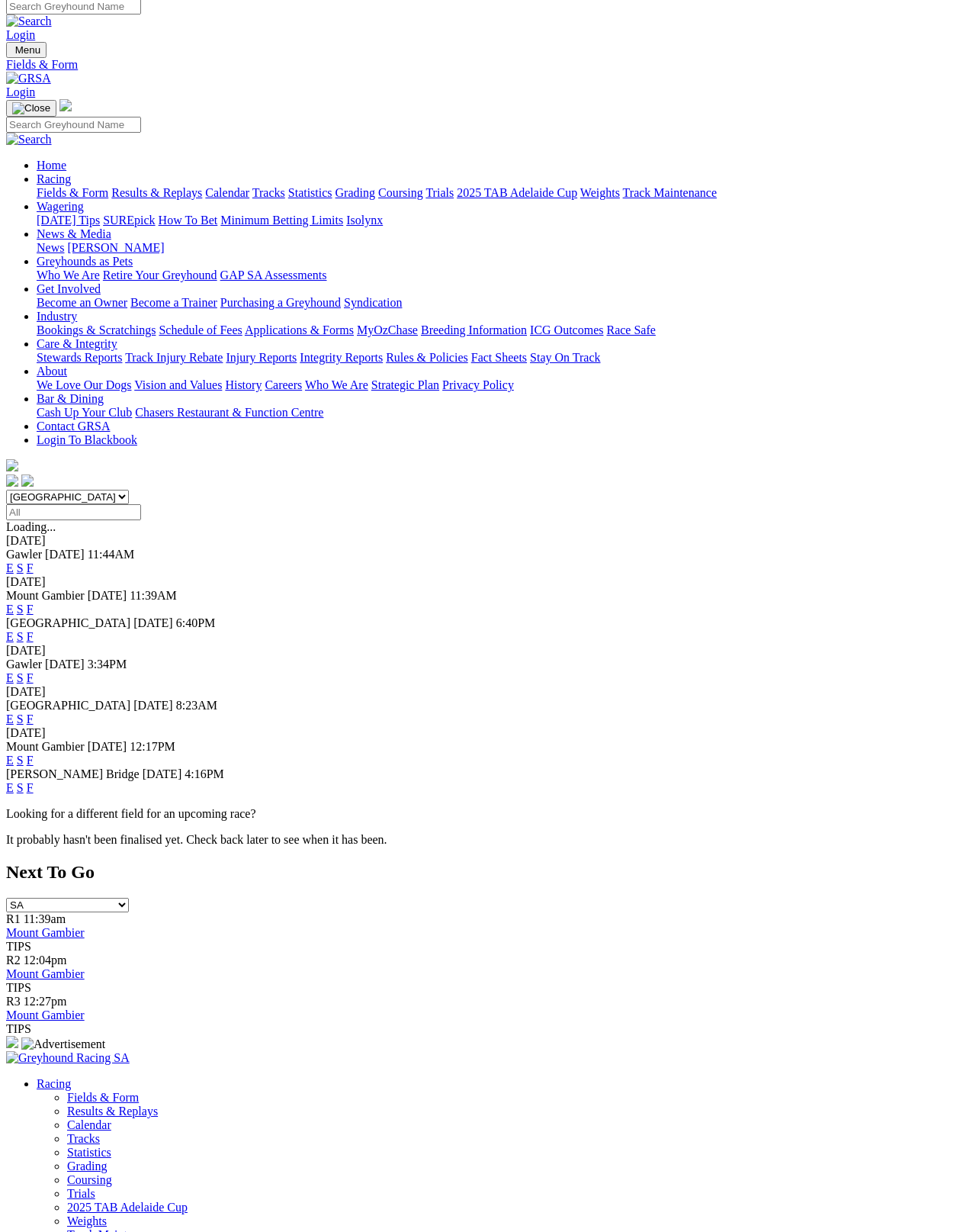
click at [33, 672] on link "F" at bounding box center [29, 678] width 7 height 13
